Goal: Use online tool/utility: Utilize a website feature to perform a specific function

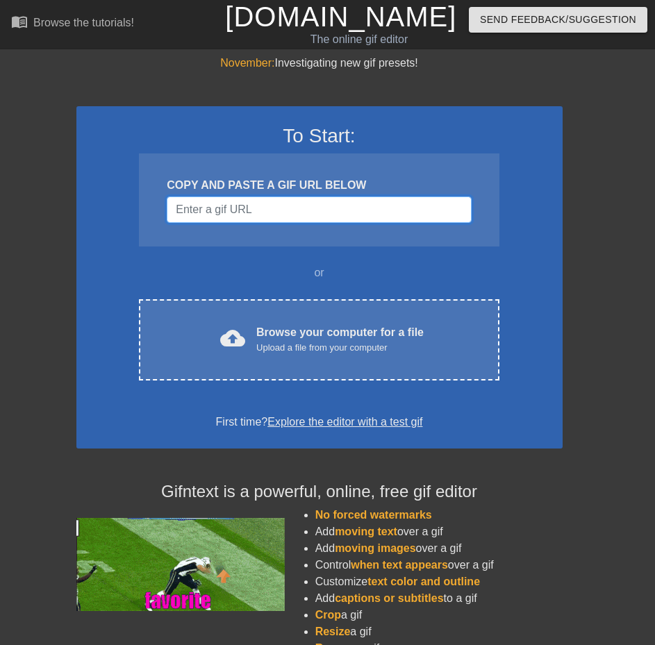
click at [352, 216] on input "Username" at bounding box center [319, 210] width 304 height 26
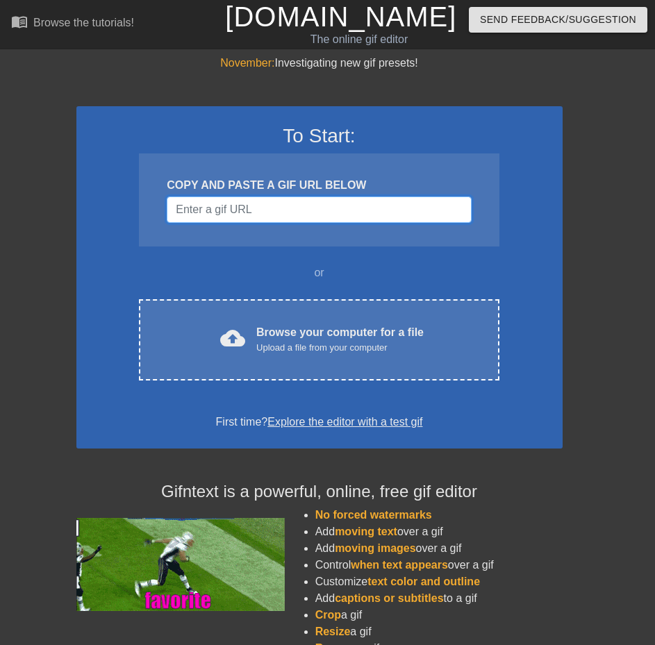
paste input "[URL][DOMAIN_NAME]"
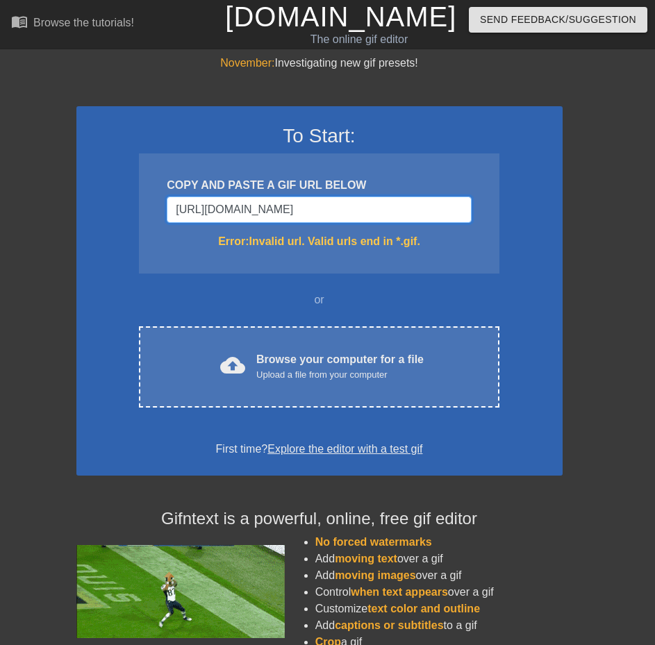
type input "[URL][DOMAIN_NAME]"
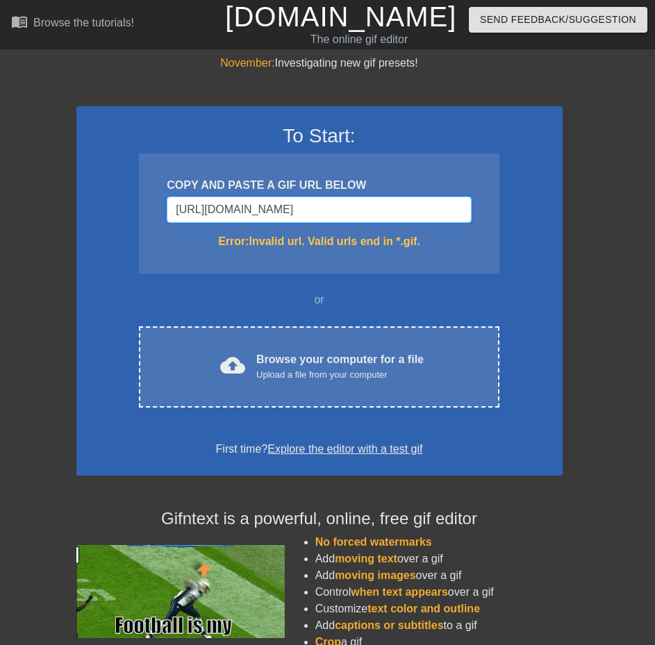
click at [217, 211] on input "[URL][DOMAIN_NAME]" at bounding box center [319, 210] width 304 height 26
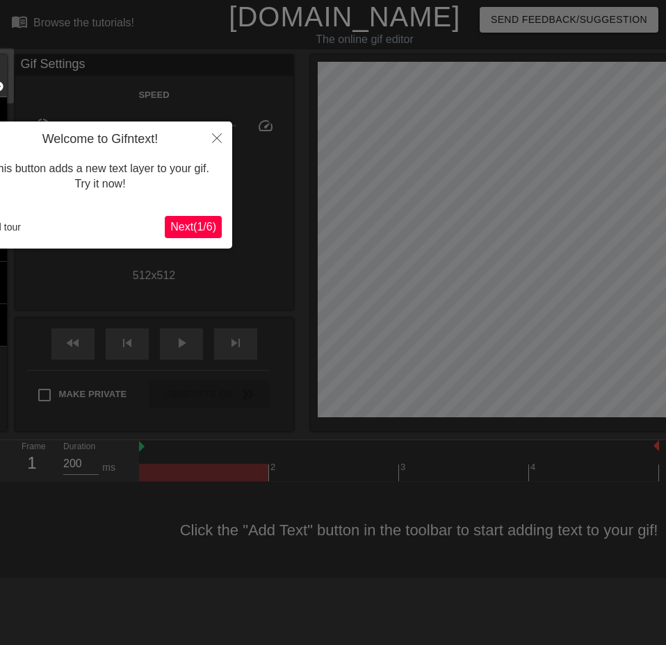
click at [191, 217] on button "Next ( 1 / 6 )" at bounding box center [193, 227] width 57 height 22
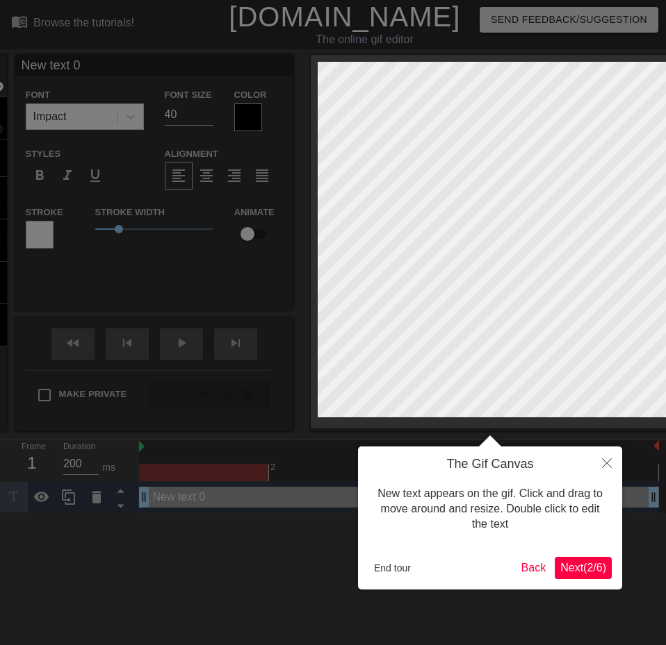
click at [191, 217] on div at bounding box center [333, 322] width 666 height 645
click at [604, 465] on icon "Close" at bounding box center [607, 464] width 10 height 10
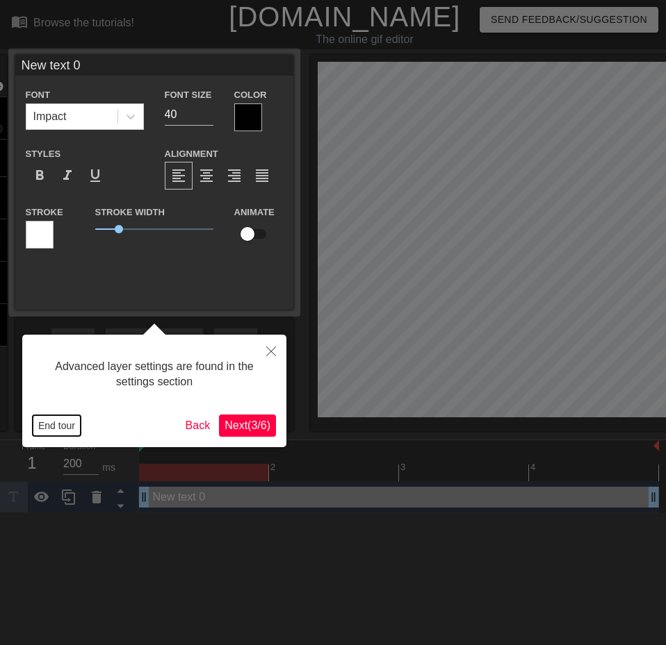
click at [56, 419] on button "End tour" at bounding box center [57, 425] width 48 height 21
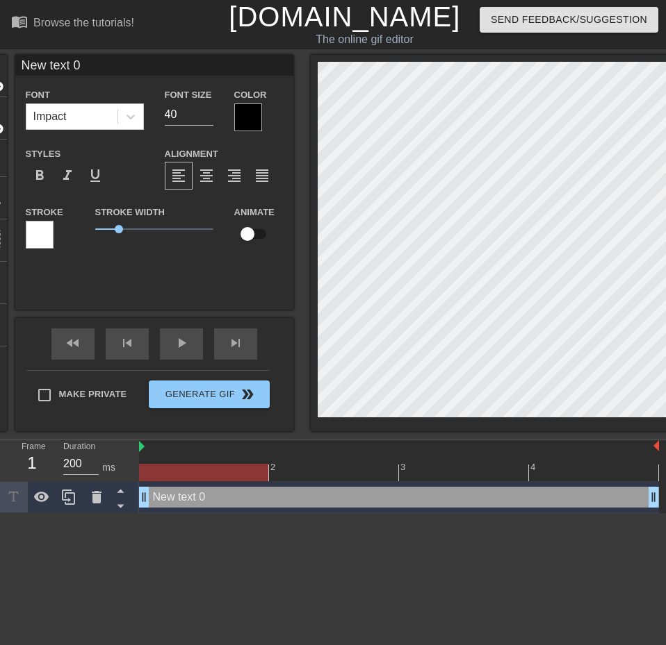
scroll to position [2, 2]
type input "G"
type textarea "G"
type input "Go"
type textarea "Go"
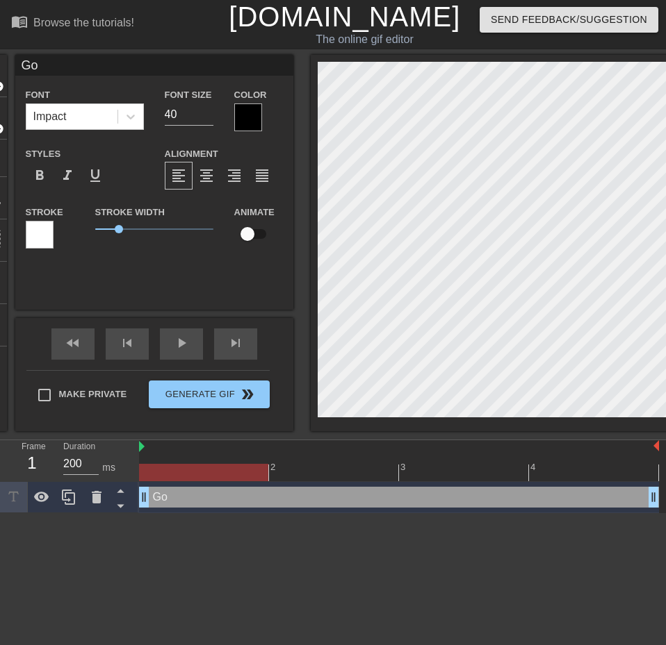
type input "Go"
type textarea "Go"
type input "Go K"
type textarea "Go K"
type input "Go Ke"
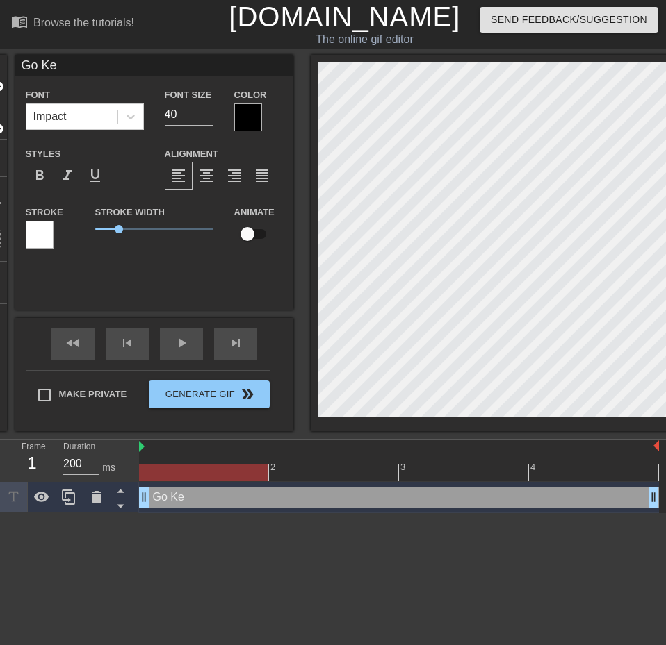
type textarea "Go [PERSON_NAME]"
type input "Go Kein"
type textarea "Go Kein"
type input "Go Kein"
type textarea "Go Kein"
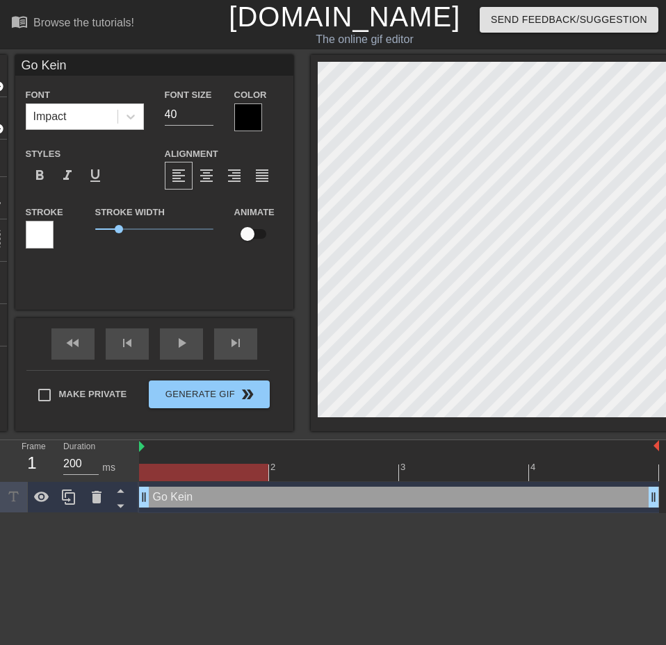
type input "Go Kein G"
type textarea "Go Kein G"
type input "Go Kein Go"
type textarea "Go Kein Go"
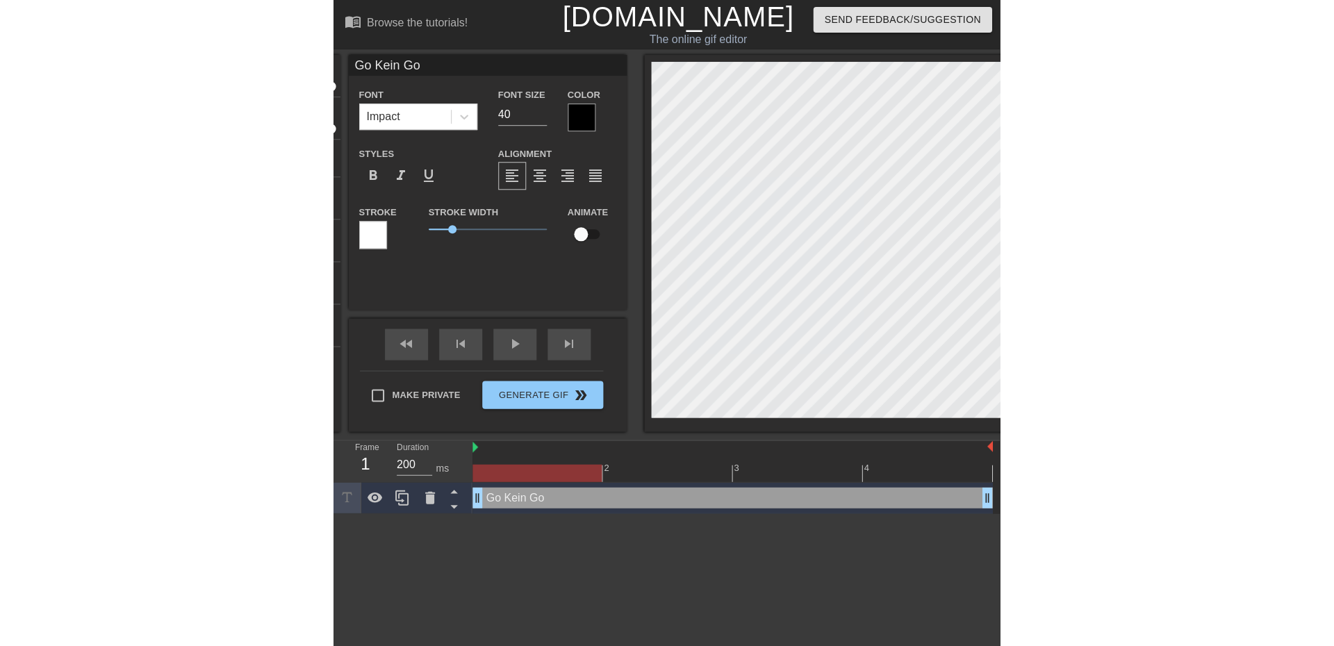
scroll to position [2, 3]
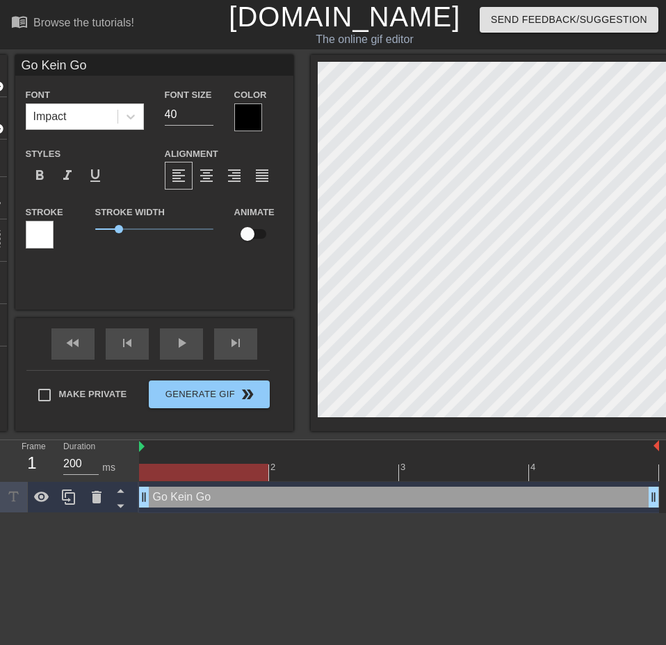
click at [548, 513] on html "menu_book Browse the tutorials! [DOMAIN_NAME] The online gif editor Send Feedba…" at bounding box center [333, 256] width 666 height 513
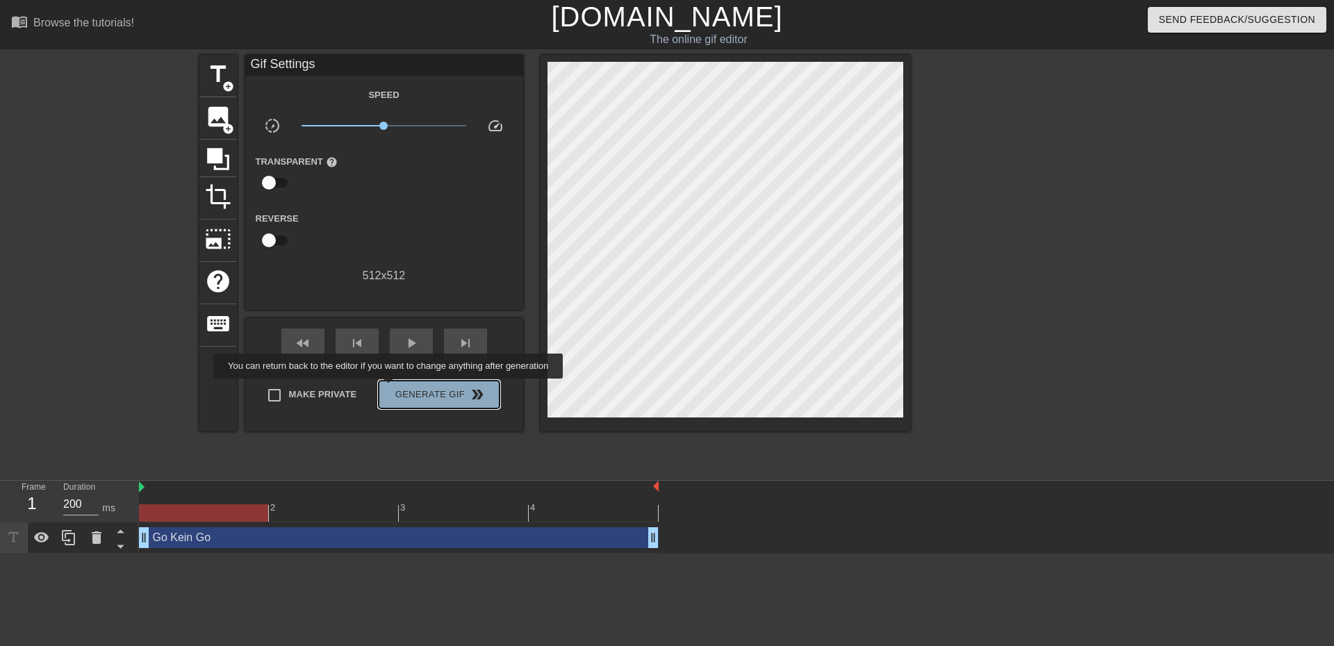
click at [390, 388] on span "Generate Gif double_arrow" at bounding box center [438, 394] width 109 height 17
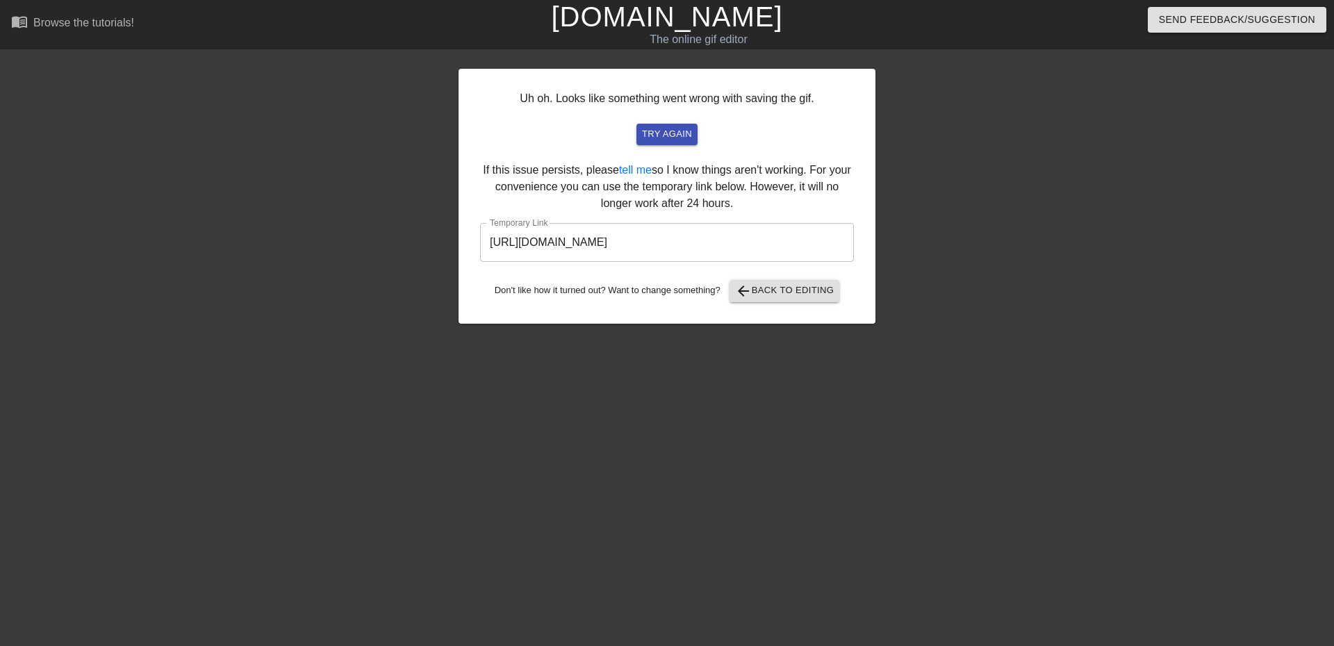
click at [598, 250] on input "[URL][DOMAIN_NAME]" at bounding box center [667, 242] width 374 height 39
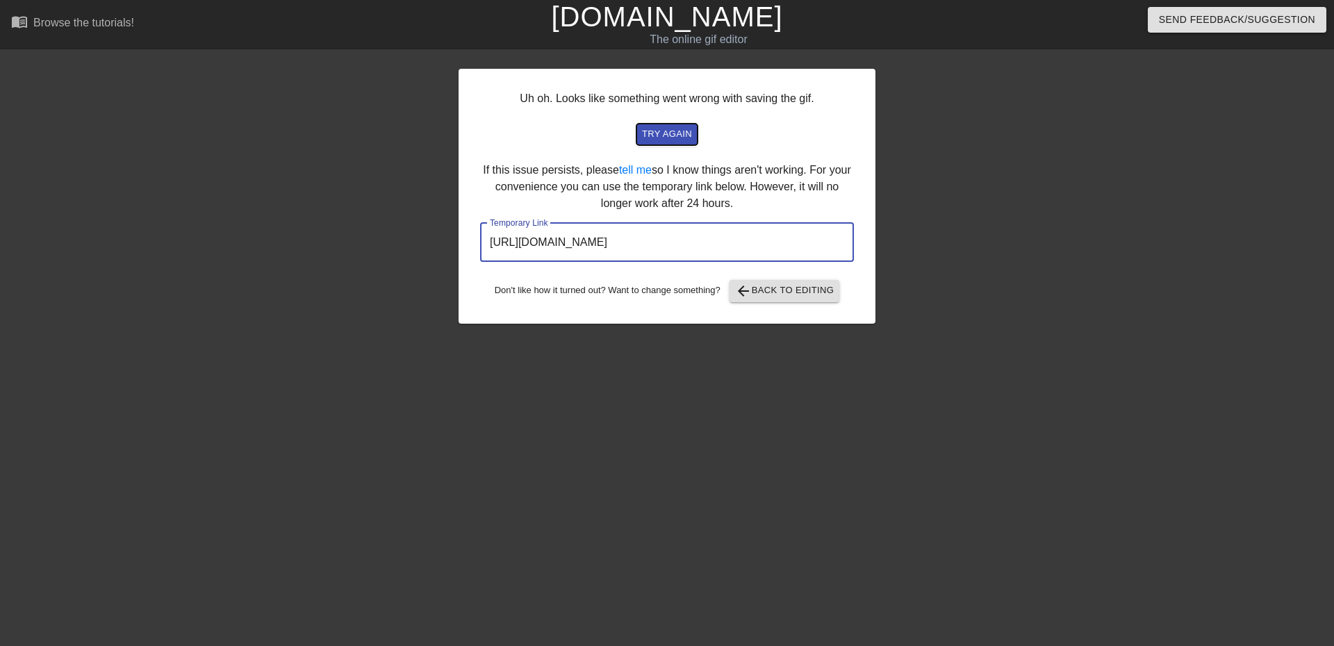
click at [654, 142] on span "try again" at bounding box center [667, 134] width 50 height 16
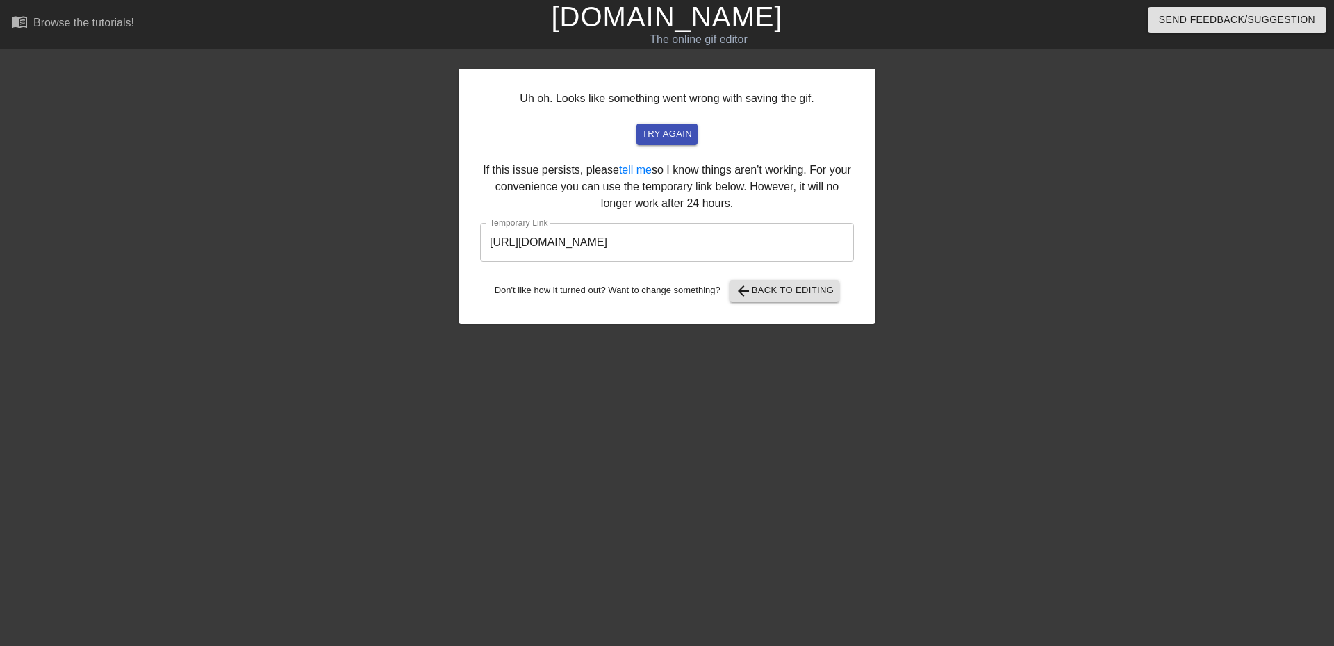
click at [654, 239] on input "[URL][DOMAIN_NAME]" at bounding box center [667, 242] width 374 height 39
